Goal: Information Seeking & Learning: Learn about a topic

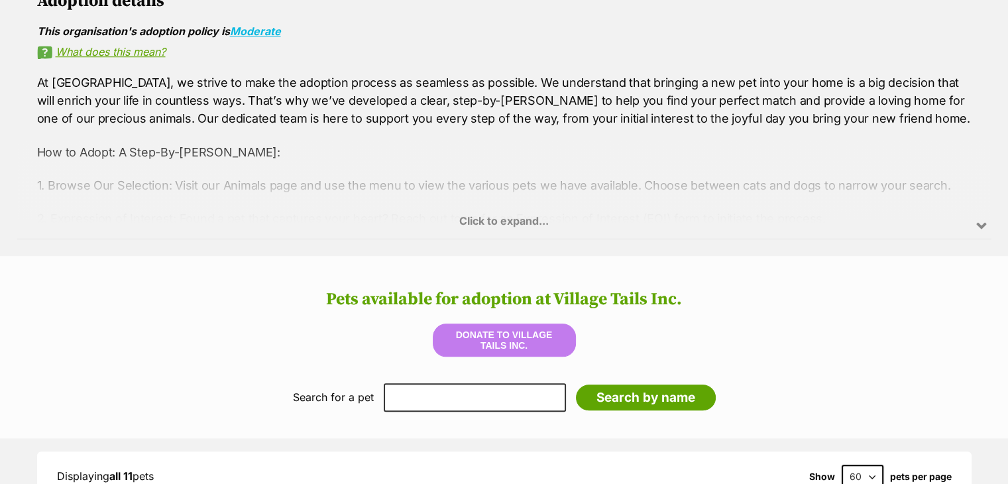
scroll to position [1405, 0]
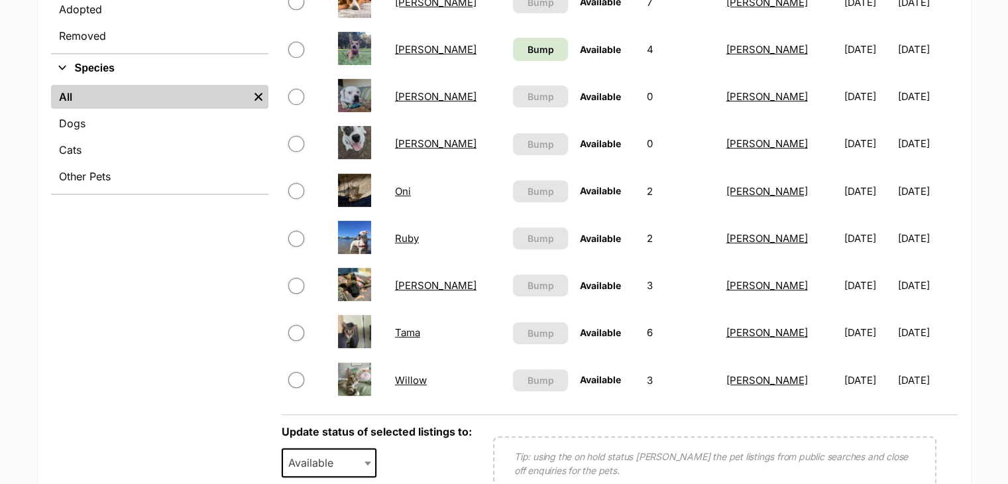
scroll to position [530, 0]
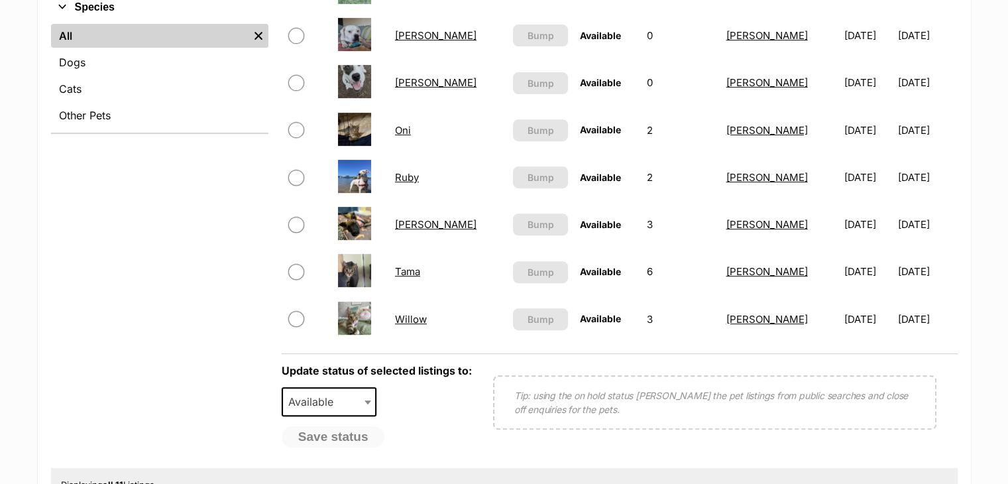
click at [419, 176] on link "Ruby" at bounding box center [407, 177] width 24 height 13
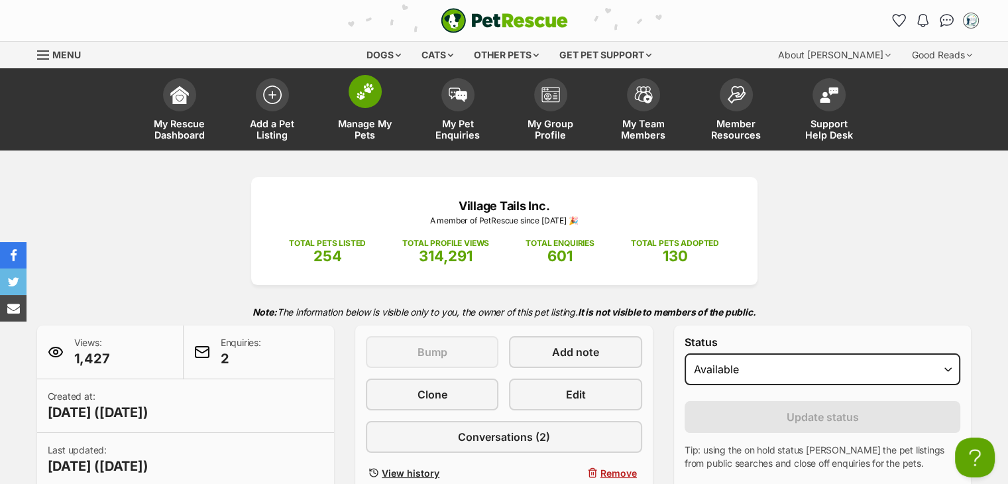
click at [352, 99] on span at bounding box center [365, 91] width 33 height 33
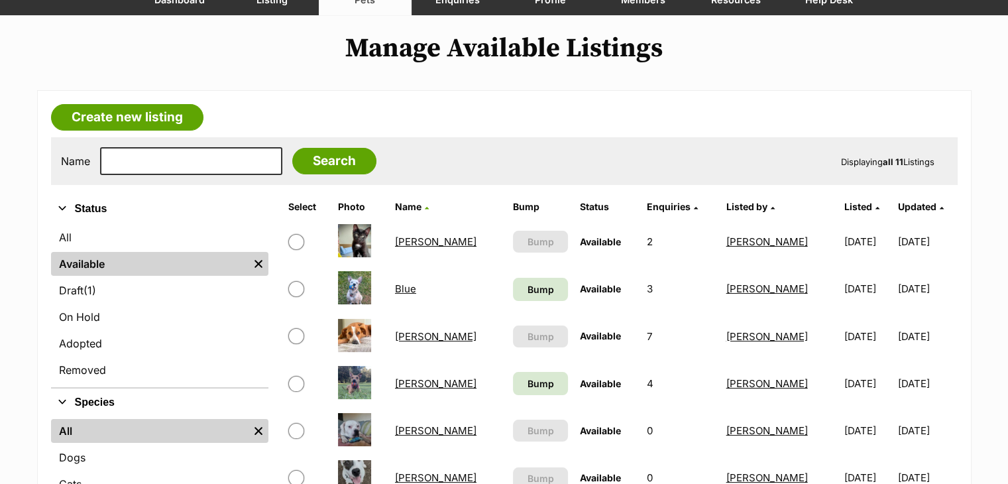
scroll to position [133, 0]
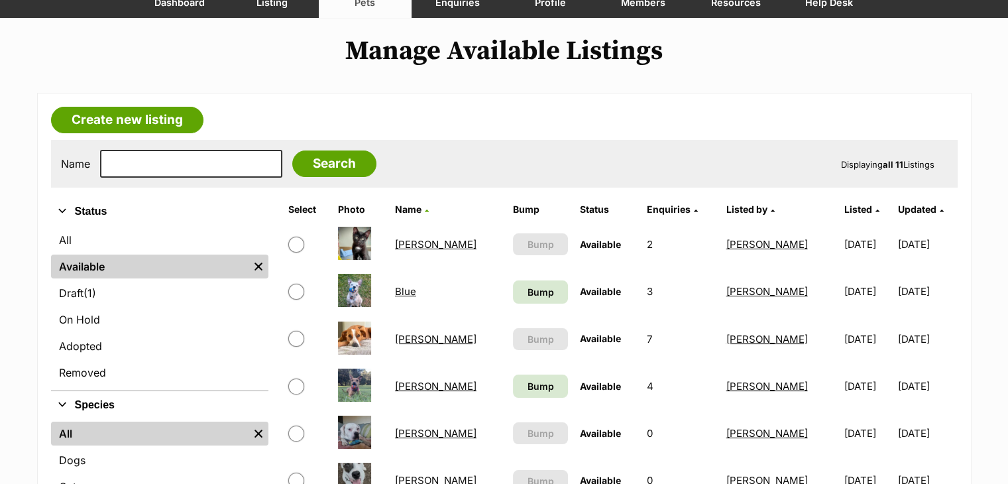
click at [411, 380] on link "[PERSON_NAME]" at bounding box center [436, 386] width 82 height 13
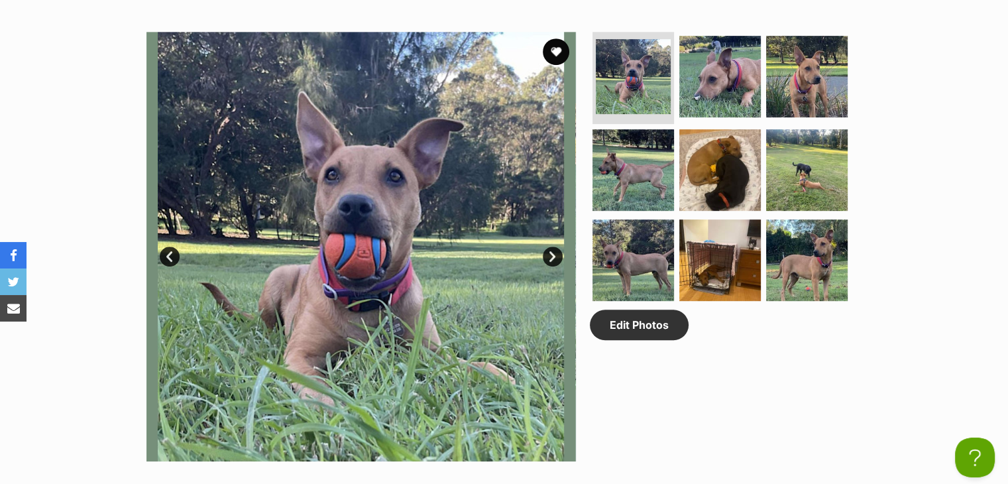
scroll to position [663, 0]
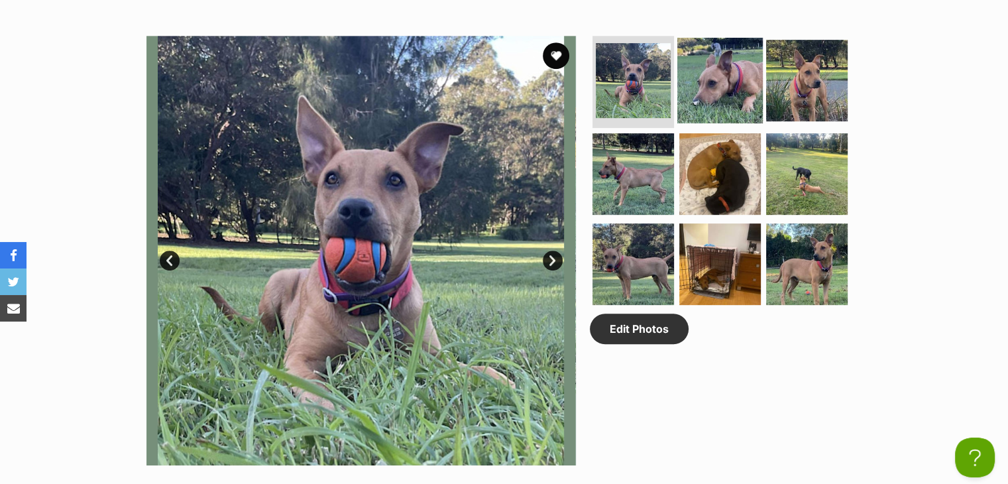
click at [737, 71] on img at bounding box center [720, 80] width 86 height 86
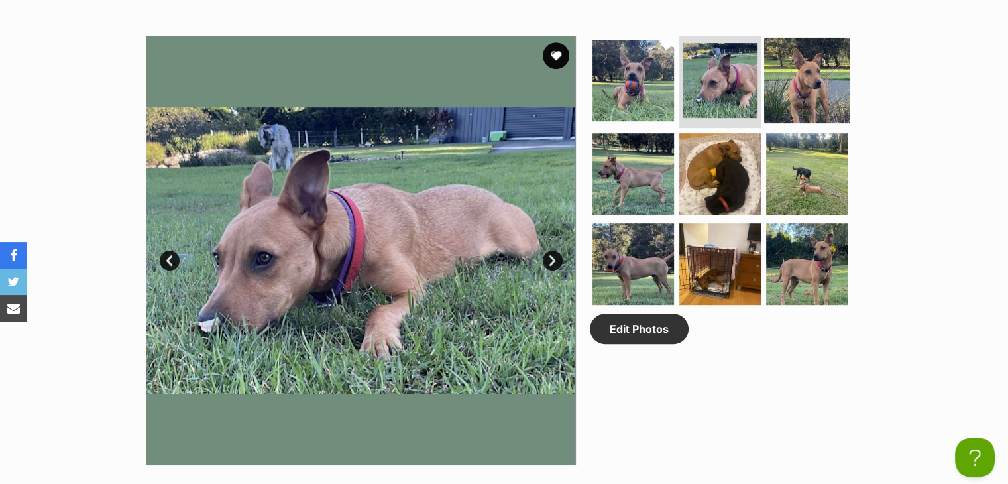
click at [806, 73] on img at bounding box center [807, 80] width 86 height 86
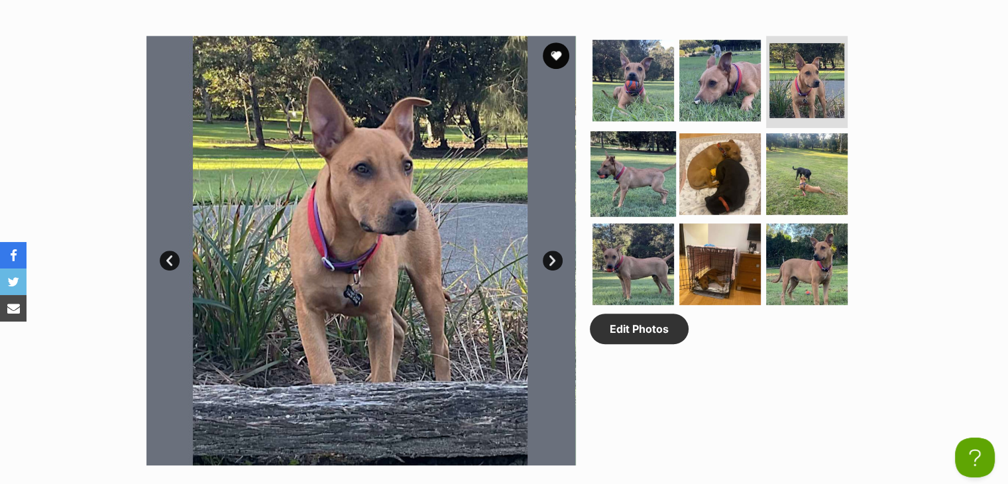
click at [639, 168] on img at bounding box center [634, 174] width 86 height 86
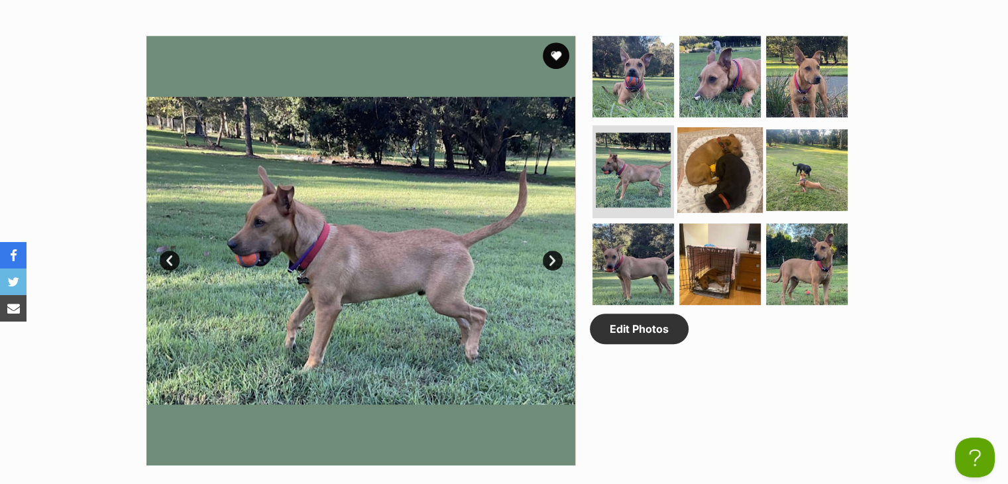
click at [715, 160] on img at bounding box center [720, 170] width 86 height 86
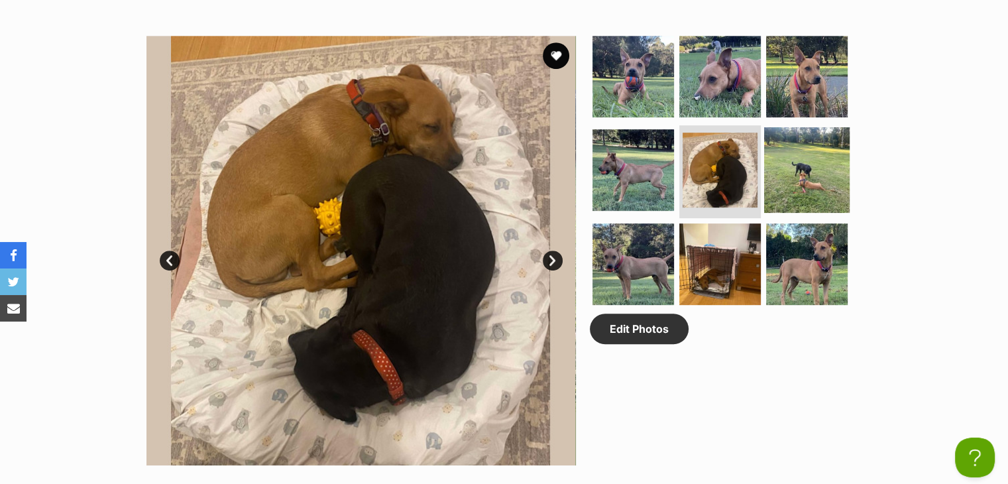
click at [818, 165] on img at bounding box center [807, 170] width 86 height 86
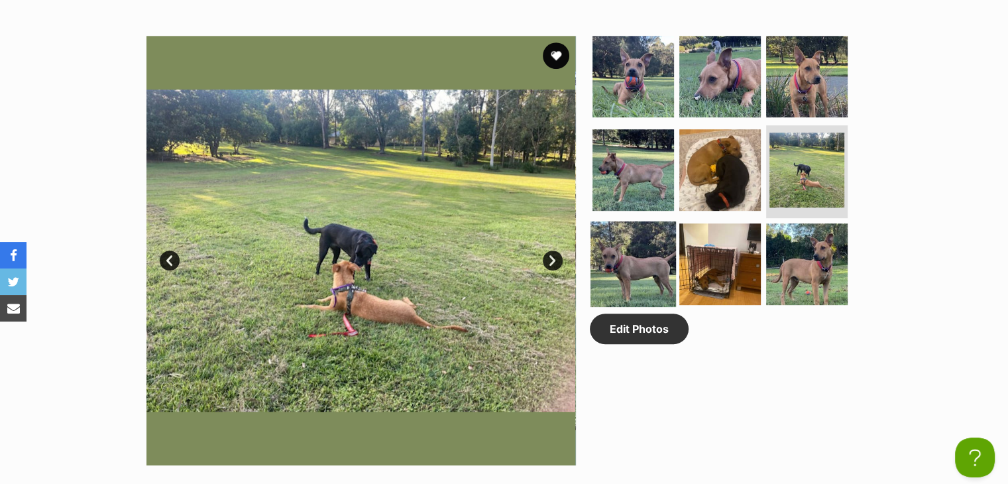
click at [657, 268] on img at bounding box center [634, 264] width 86 height 86
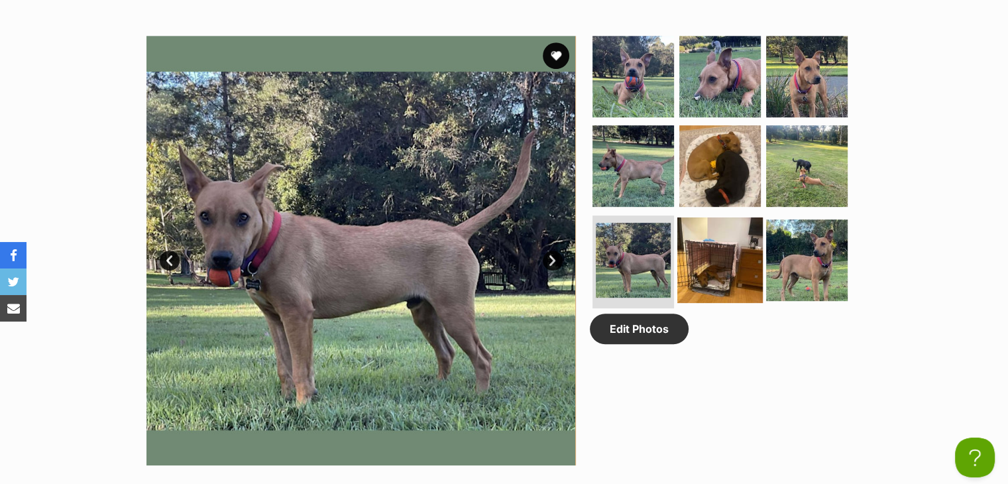
click at [713, 250] on img at bounding box center [720, 260] width 86 height 86
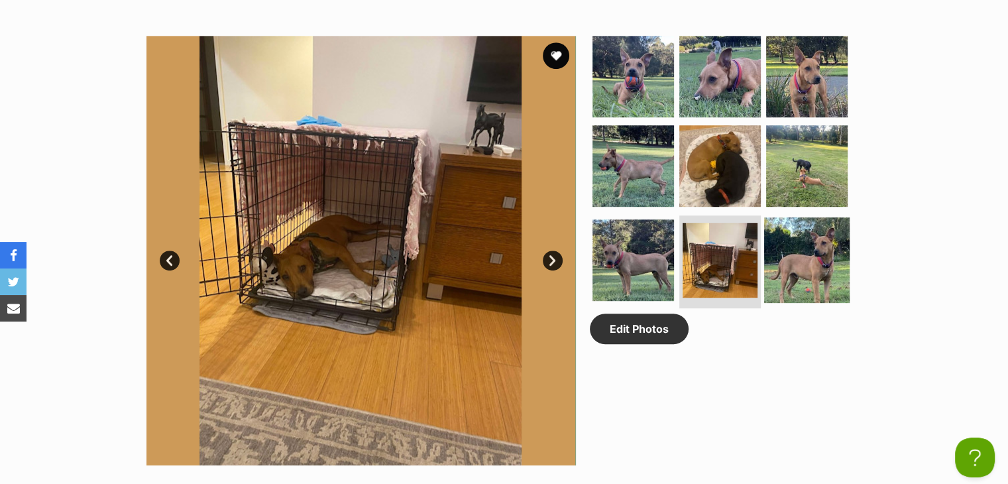
click at [795, 239] on img at bounding box center [807, 260] width 86 height 86
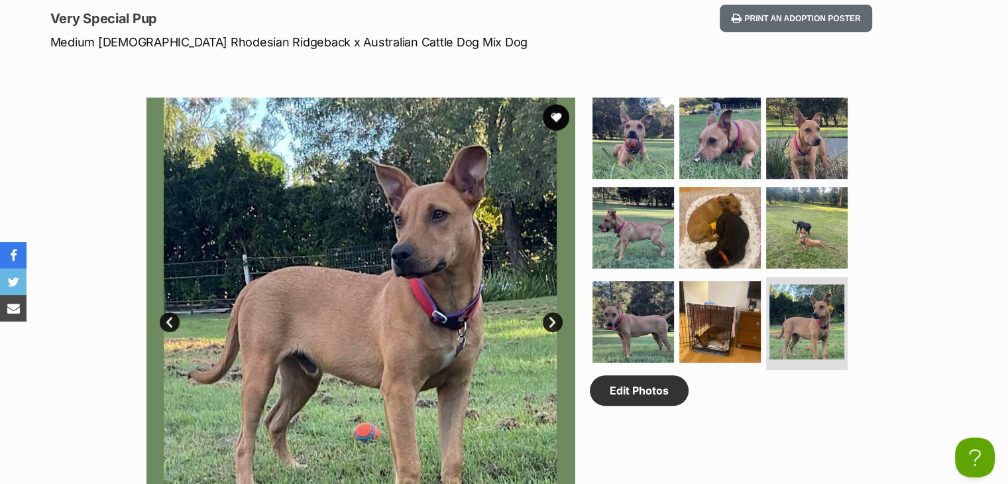
scroll to position [597, 0]
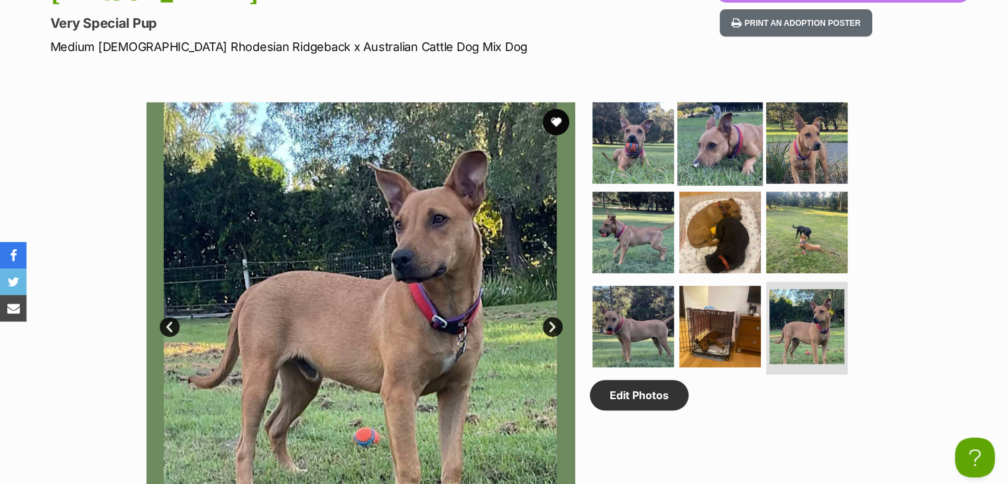
click at [758, 143] on img at bounding box center [720, 142] width 86 height 86
